Goal: Task Accomplishment & Management: Manage account settings

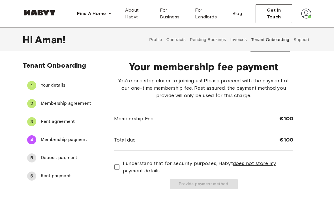
click at [45, 122] on span "Rent agreement" at bounding box center [66, 121] width 50 height 7
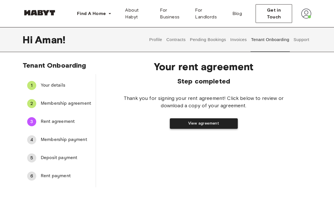
click at [224, 126] on button "View agreement" at bounding box center [204, 123] width 68 height 10
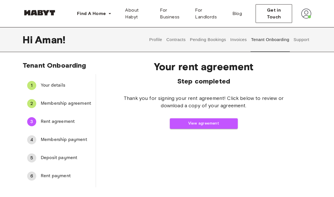
click at [69, 140] on span "Membership payment" at bounding box center [66, 139] width 50 height 7
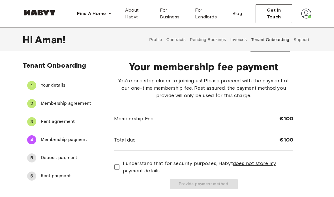
click at [76, 155] on span "Deposit payment" at bounding box center [66, 157] width 50 height 7
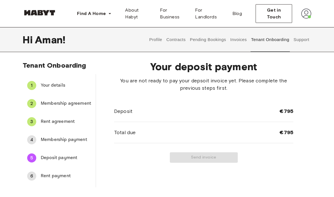
click at [77, 143] on span "Membership payment" at bounding box center [66, 139] width 50 height 7
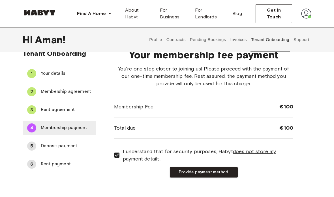
scroll to position [35, 0]
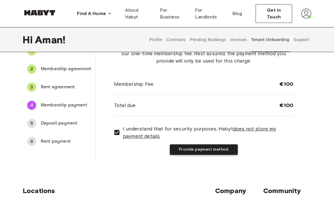
click at [219, 148] on button "Provide payment method" at bounding box center [204, 149] width 68 height 10
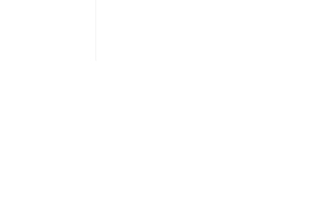
scroll to position [75, 0]
click at [305, 56] on div "Your membership fee payment Charge membership fee" at bounding box center [203, 98] width 215 height 235
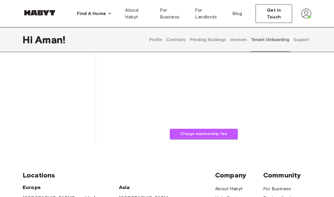
scroll to position [151, 0]
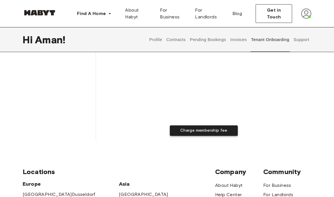
click at [231, 134] on button "Charge membership fee" at bounding box center [204, 131] width 68 height 10
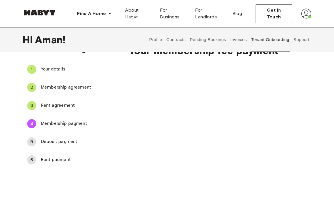
scroll to position [17, 0]
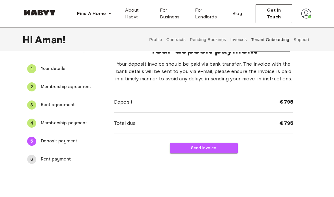
click at [74, 121] on span "Membership payment" at bounding box center [66, 123] width 50 height 7
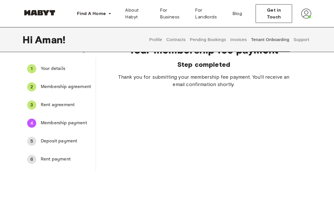
click at [76, 140] on span "Deposit payment" at bounding box center [66, 141] width 50 height 7
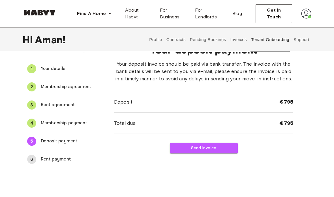
click at [81, 125] on span "Membership payment" at bounding box center [66, 123] width 50 height 7
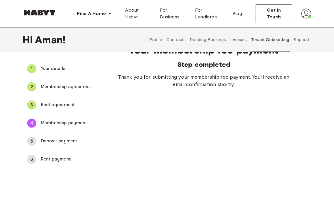
click at [53, 140] on span "Deposit payment" at bounding box center [66, 141] width 50 height 7
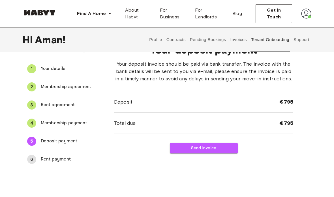
click at [61, 125] on span "Membership payment" at bounding box center [66, 123] width 50 height 7
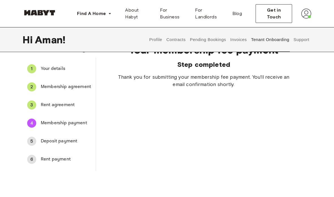
click at [70, 142] on span "Deposit payment" at bounding box center [66, 141] width 50 height 7
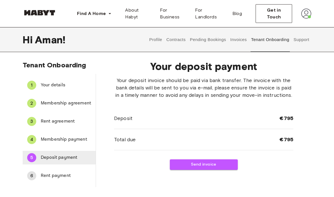
scroll to position [0, 0]
